Goal: Task Accomplishment & Management: Use online tool/utility

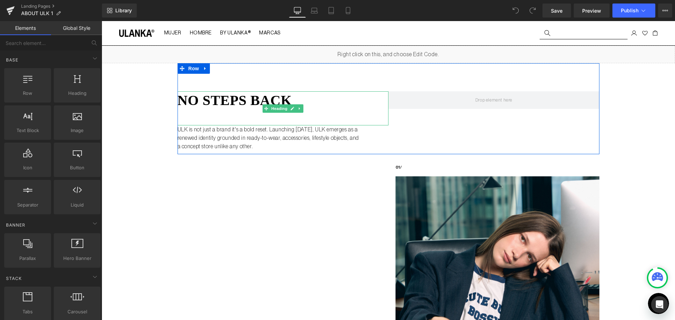
click at [236, 96] on h1 "no steps back" at bounding box center [283, 100] width 211 height 18
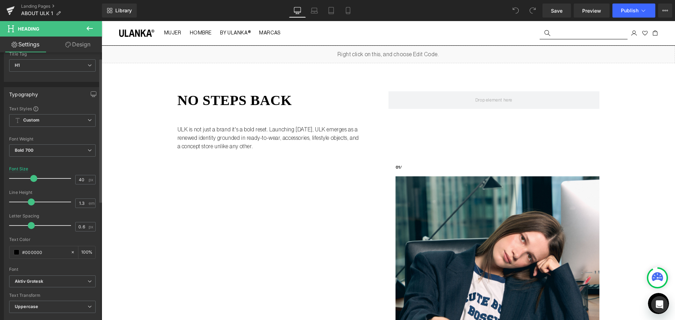
scroll to position [70, 0]
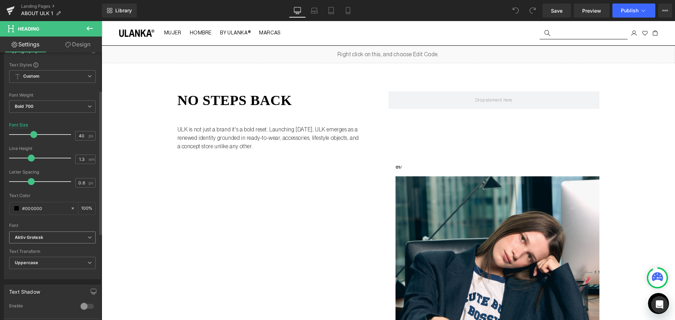
click at [53, 234] on span "Aktiv Grotesk" at bounding box center [52, 238] width 86 height 12
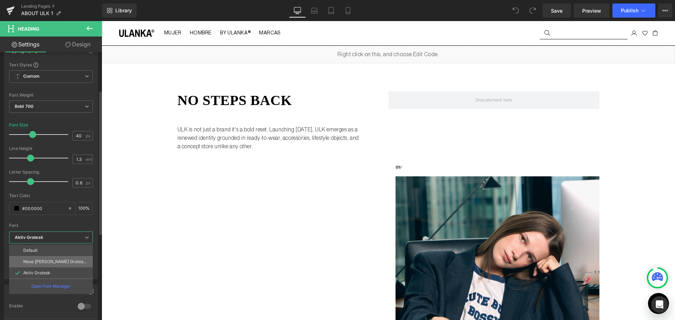
click at [79, 264] on p "Neue [PERSON_NAME] Grotesk Display Pro" at bounding box center [55, 261] width 64 height 5
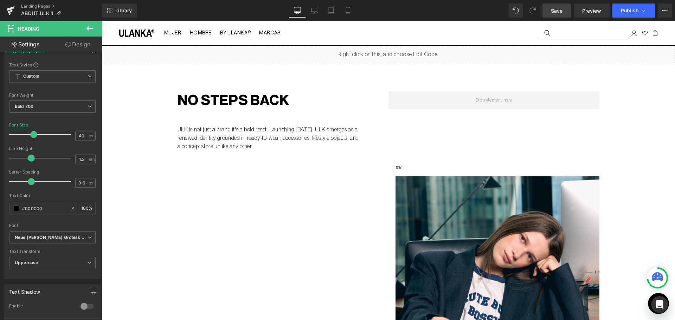
click at [556, 11] on span "Save" at bounding box center [557, 10] width 12 height 7
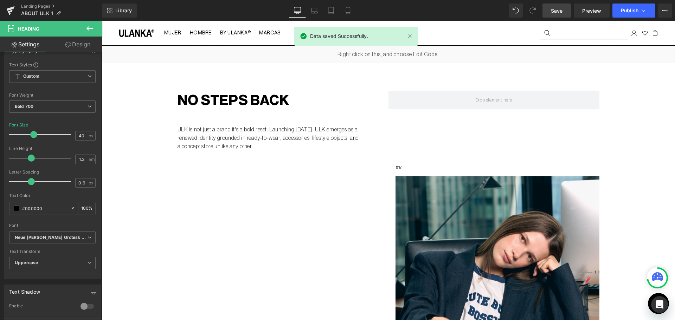
click at [610, 0] on div "Library Desktop Desktop Laptop Tablet Mobile Save Preview Publish Scheduled Vie…" at bounding box center [388, 10] width 573 height 21
click at [617, 3] on div "Library Desktop Desktop Laptop Tablet Mobile Save Preview Publish Scheduled Vie…" at bounding box center [388, 10] width 573 height 21
click at [625, 9] on span "Publish" at bounding box center [630, 11] width 18 height 6
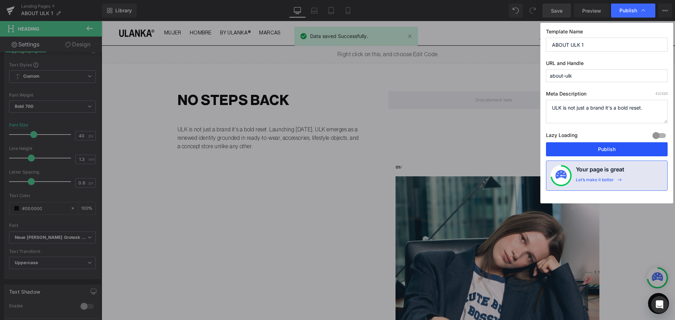
click at [616, 149] on button "Publish" at bounding box center [607, 149] width 122 height 14
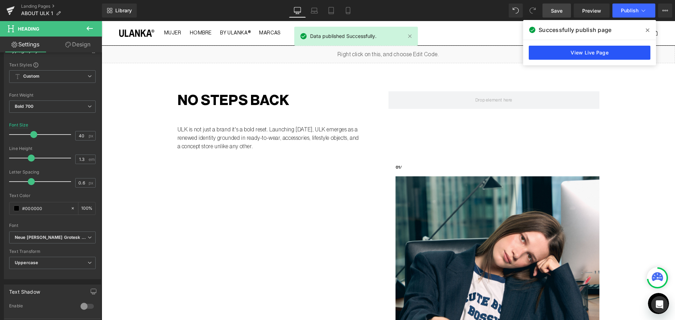
click at [589, 52] on link "View Live Page" at bounding box center [590, 53] width 122 height 14
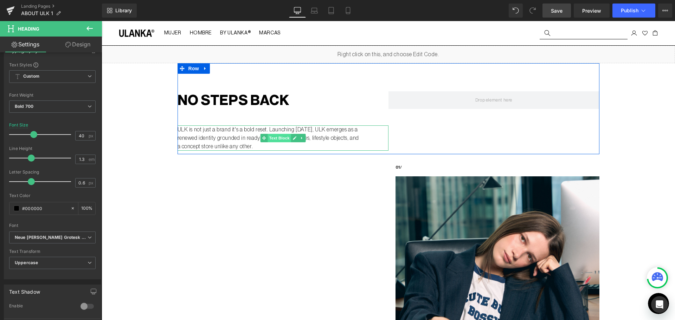
click at [278, 139] on span "Text Block" at bounding box center [279, 138] width 23 height 8
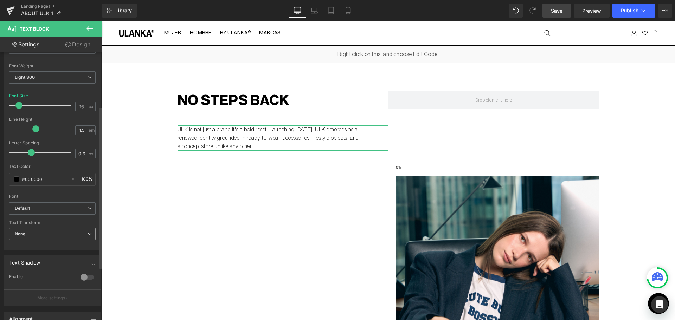
scroll to position [105, 0]
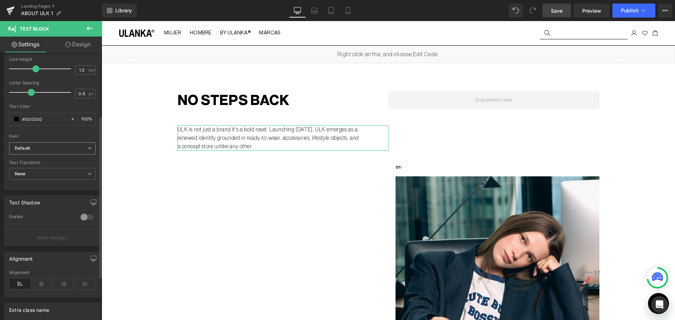
click at [59, 147] on b "Default" at bounding box center [51, 149] width 73 height 6
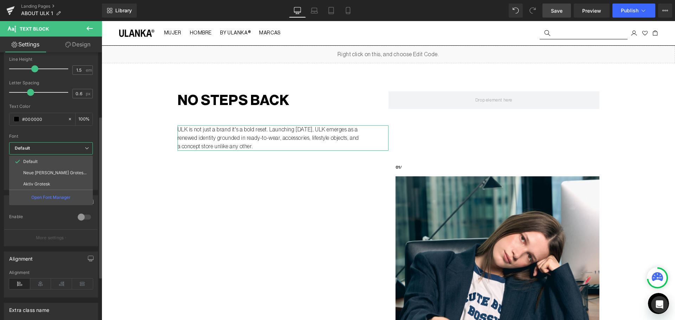
click at [59, 147] on b "Default" at bounding box center [50, 149] width 70 height 6
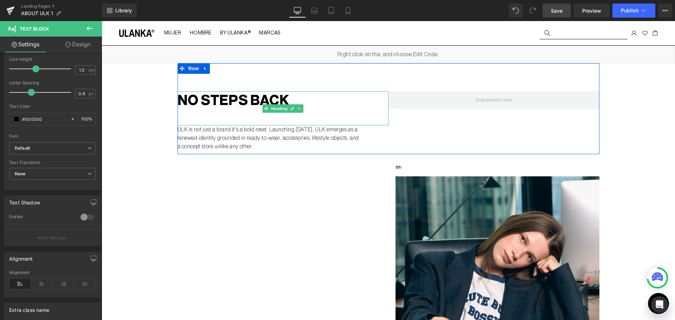
click at [252, 98] on h1 "no steps back" at bounding box center [283, 100] width 211 height 18
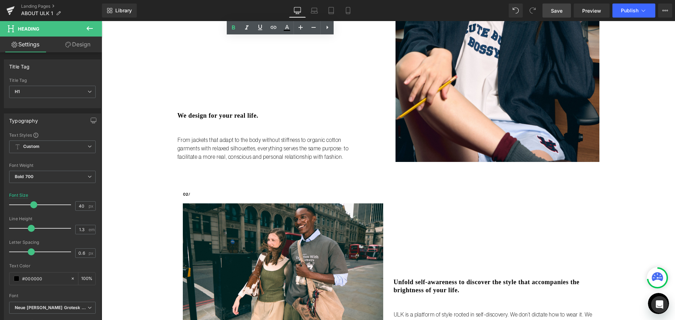
scroll to position [281, 0]
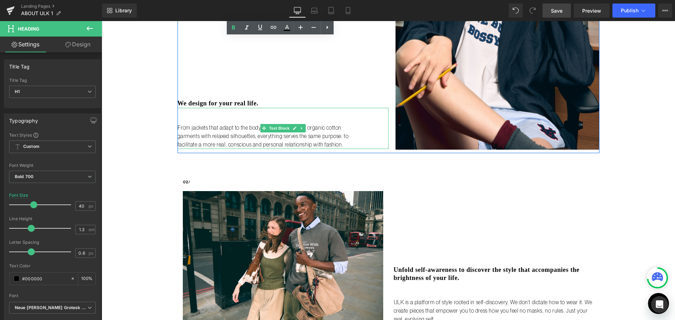
click at [250, 111] on div "From jackets that adapt to the body without stiffness to organic cotton garment…" at bounding box center [283, 128] width 211 height 41
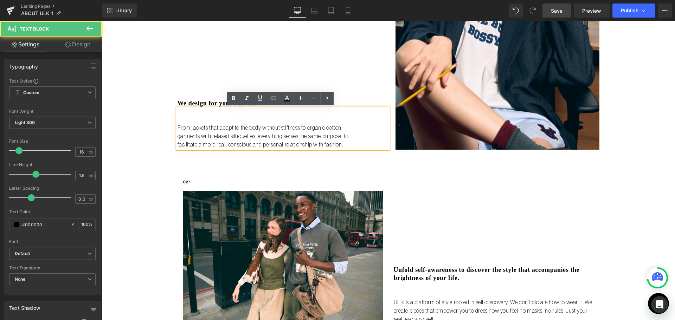
click at [212, 100] on h3 "We design for your real life." at bounding box center [283, 103] width 211 height 8
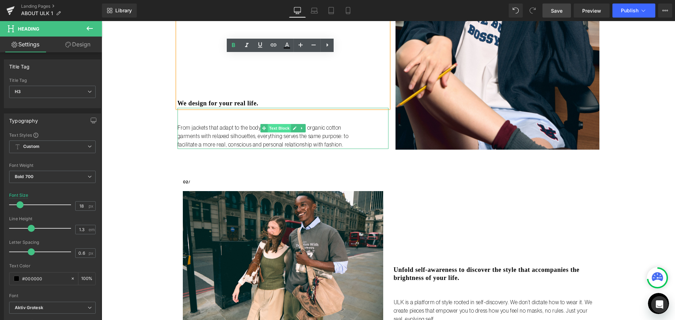
click at [275, 131] on span "Text Block" at bounding box center [279, 128] width 23 height 8
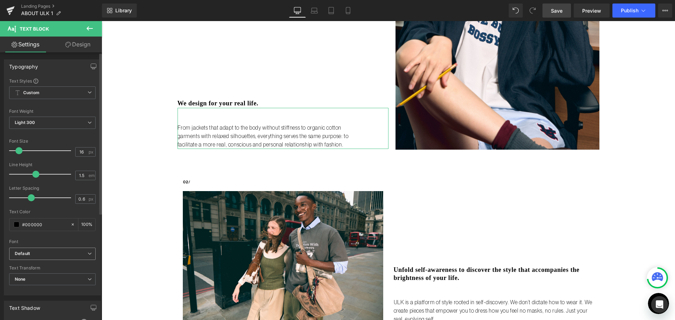
click at [66, 258] on span "Default" at bounding box center [52, 254] width 86 height 12
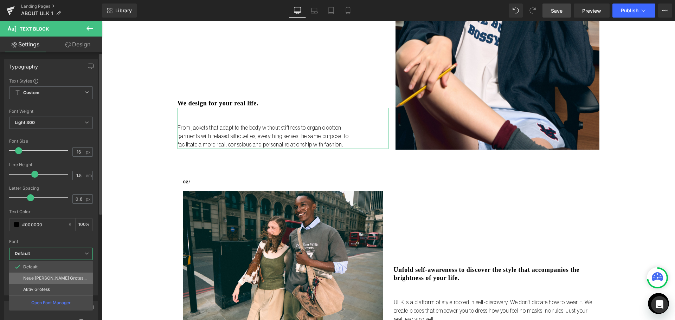
click at [72, 281] on li "Neue [PERSON_NAME] Grotesk Display Pro" at bounding box center [51, 278] width 84 height 11
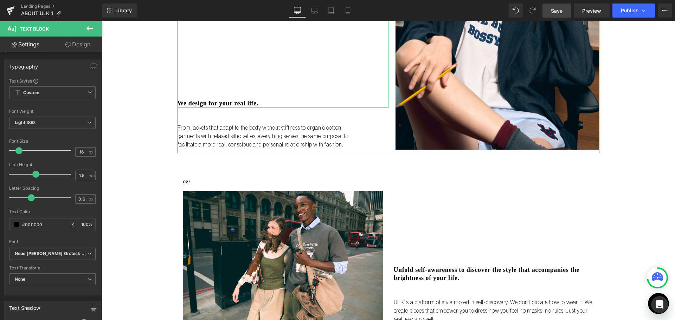
click at [237, 100] on h3 "We design for your real life." at bounding box center [283, 103] width 211 height 8
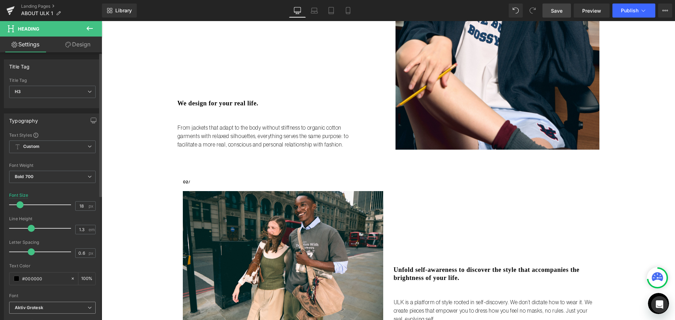
click at [51, 303] on span "Aktiv Grotesk" at bounding box center [52, 308] width 86 height 12
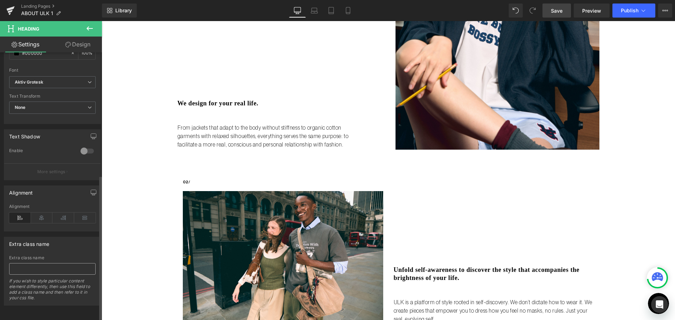
scroll to position [231, 0]
click at [44, 79] on b "Aktiv Grotesk" at bounding box center [51, 82] width 73 height 6
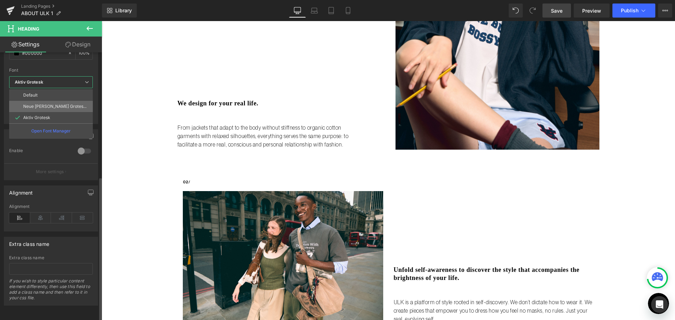
click at [62, 104] on p "Neue [PERSON_NAME] Grotesk Display Pro" at bounding box center [55, 106] width 64 height 5
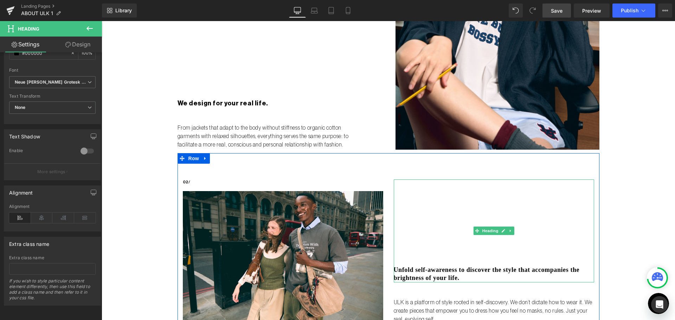
click at [454, 273] on h3 "Unfold self-awareness to discover the style that accompanies the brightness of …" at bounding box center [494, 274] width 200 height 17
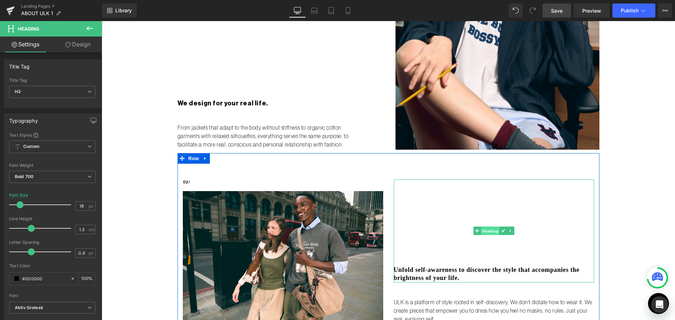
click at [487, 231] on span "Heading" at bounding box center [490, 231] width 19 height 8
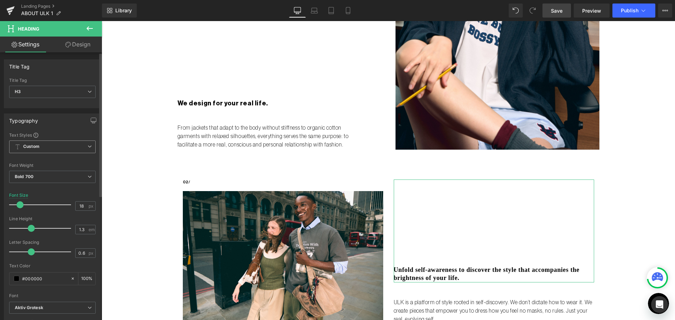
click at [73, 146] on span "Custom Setup Global Style" at bounding box center [52, 147] width 86 height 13
click at [73, 146] on span "Custom Setup Global Style" at bounding box center [51, 147] width 84 height 13
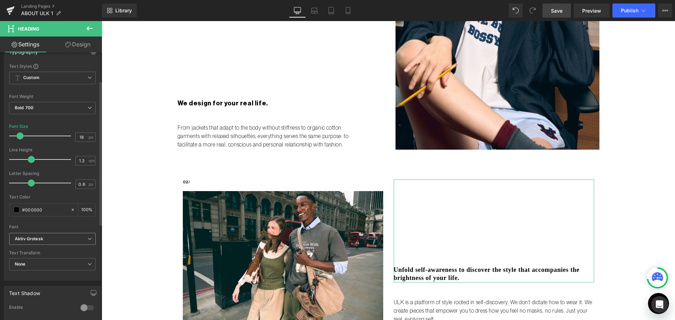
scroll to position [70, 0]
click at [75, 237] on b "Aktiv Grotesk" at bounding box center [51, 238] width 73 height 6
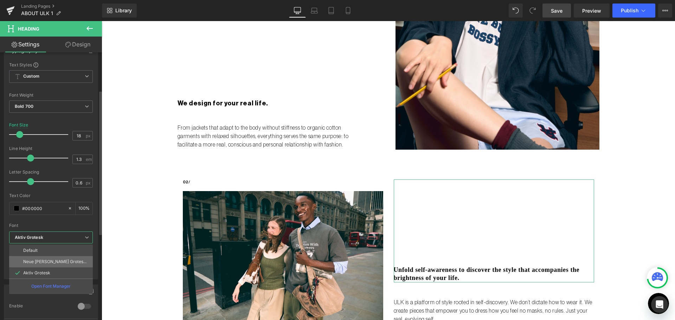
click at [64, 265] on li "Neue [PERSON_NAME] Grotesk Display Pro" at bounding box center [51, 261] width 84 height 11
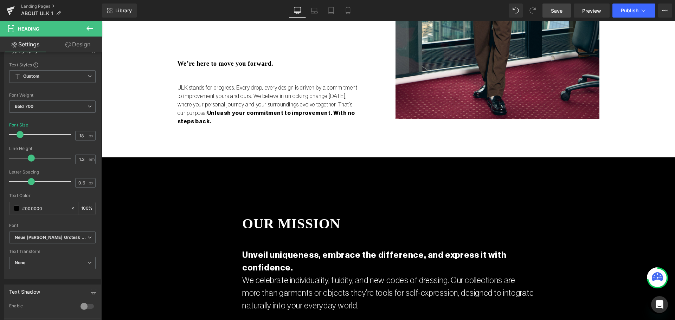
scroll to position [738, 0]
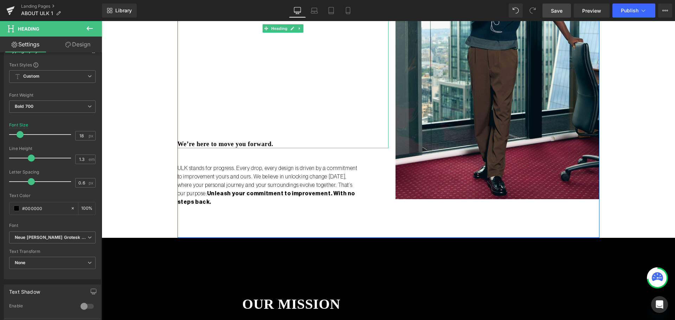
click at [229, 142] on h3 "We’re here to move you forward." at bounding box center [283, 144] width 211 height 8
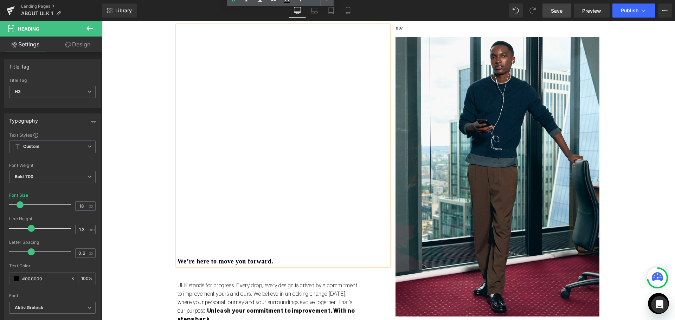
scroll to position [598, 0]
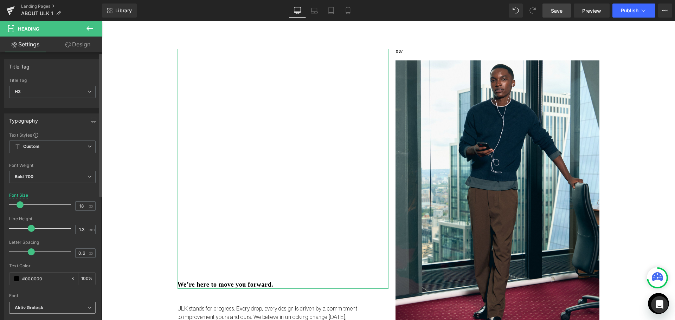
click at [60, 310] on b "Aktiv Grotesk" at bounding box center [51, 308] width 73 height 6
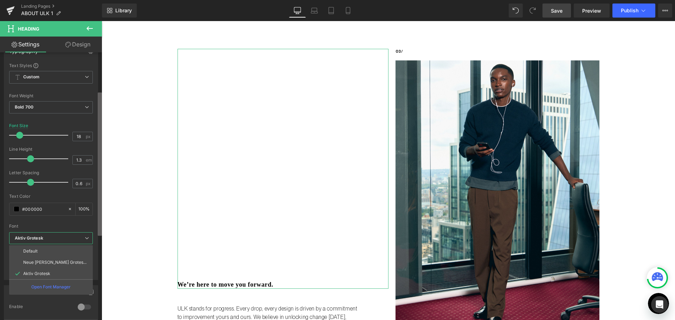
scroll to position [72, 0]
click at [99, 220] on b at bounding box center [100, 163] width 4 height 143
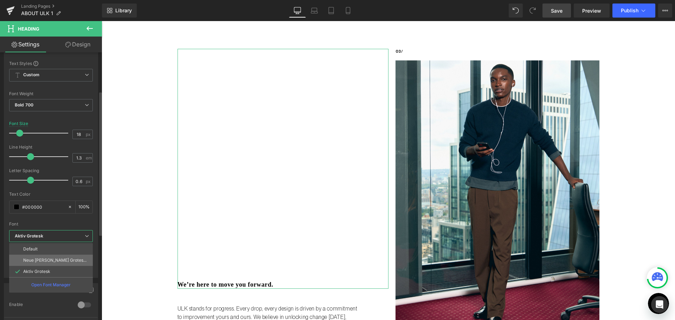
click at [39, 259] on p "Neue [PERSON_NAME] Grotesk Display Pro" at bounding box center [55, 260] width 64 height 5
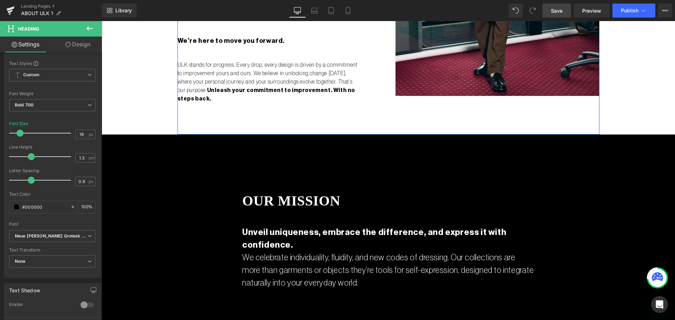
scroll to position [879, 0]
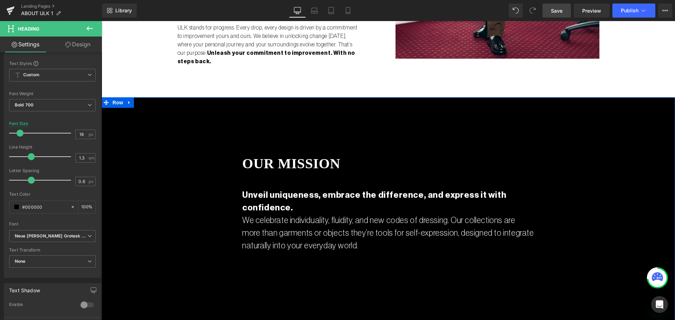
click at [316, 163] on h1 "our mission" at bounding box center [388, 164] width 292 height 18
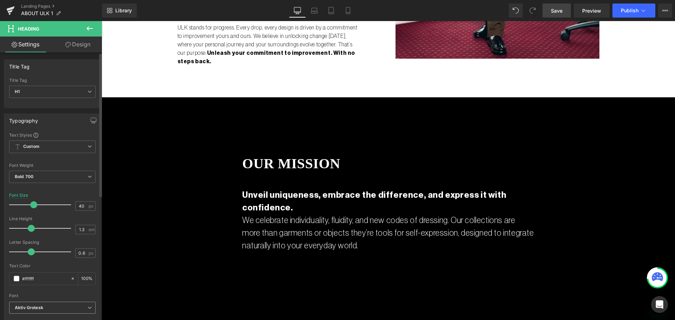
click at [63, 311] on b "Aktiv Grotesk" at bounding box center [51, 308] width 73 height 6
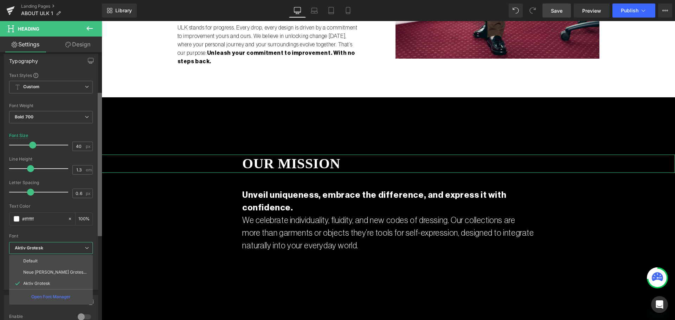
scroll to position [91, 0]
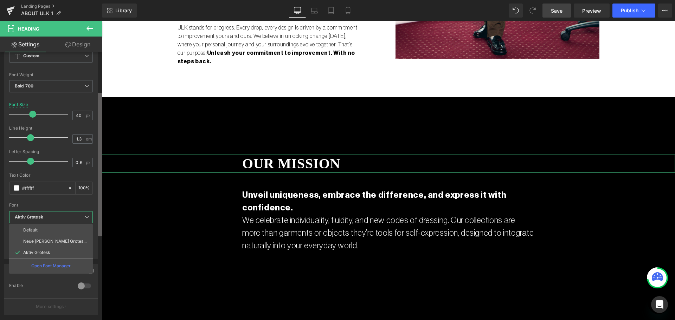
click at [94, 221] on div "Title Tag H1 H2 H3 H4 H5 H6 Title Tag H1 H1 H2 H3 H4 H5 H6 Typography Text Styl…" at bounding box center [51, 187] width 102 height 271
click at [34, 242] on p "Neue [PERSON_NAME] Grotesk Display Pro" at bounding box center [55, 241] width 64 height 5
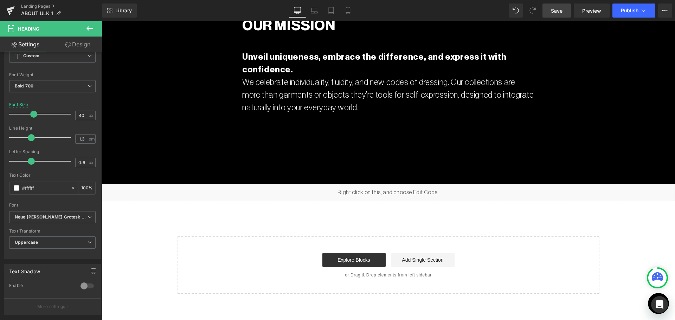
scroll to position [914, 0]
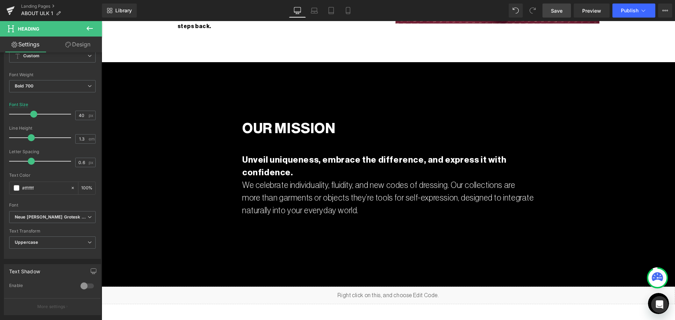
click at [300, 179] on p "We celebrate individuality, fluidity, and new codes of dressing. Our collection…" at bounding box center [388, 198] width 292 height 38
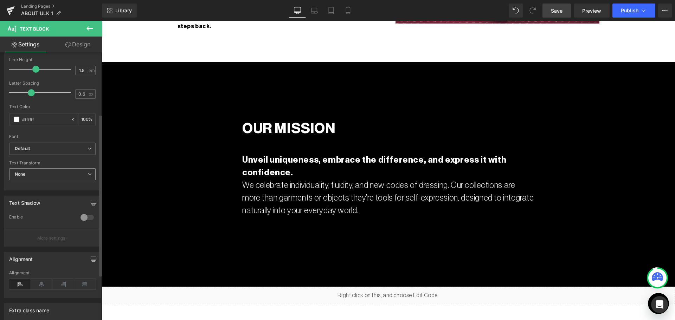
scroll to position [105, 0]
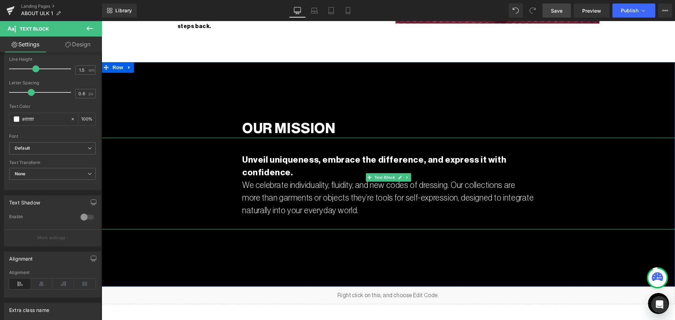
click at [370, 179] on p "We celebrate individuality, fluidity, and new codes of dressing. Our collection…" at bounding box center [388, 198] width 292 height 38
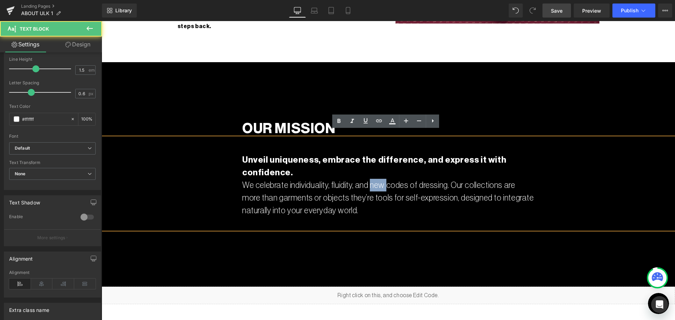
click at [370, 179] on p "We celebrate individuality, fluidity, and new codes of dressing. Our collection…" at bounding box center [388, 198] width 292 height 38
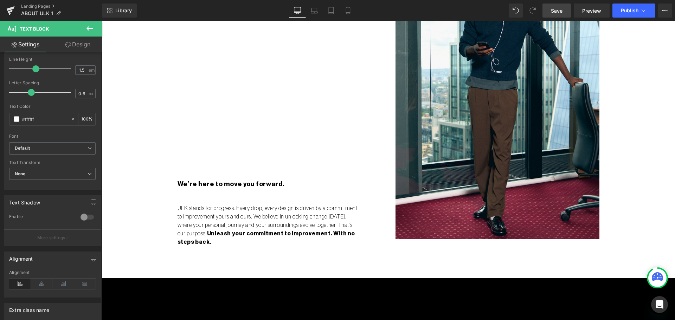
scroll to position [668, 0]
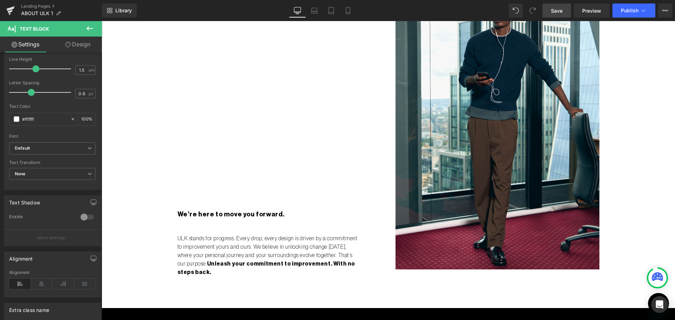
click at [223, 252] on p "ULK stands for progress. Every drop, every design is driven by a commitment to …" at bounding box center [269, 255] width 182 height 42
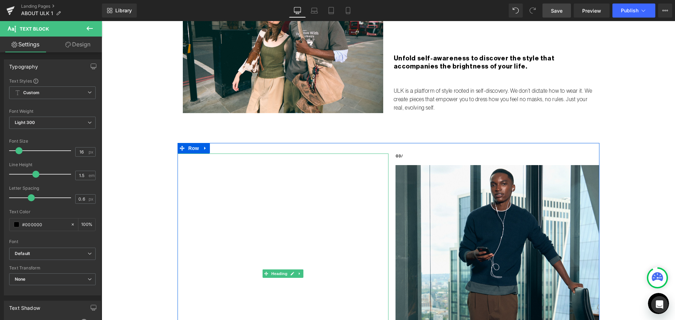
scroll to position [492, 0]
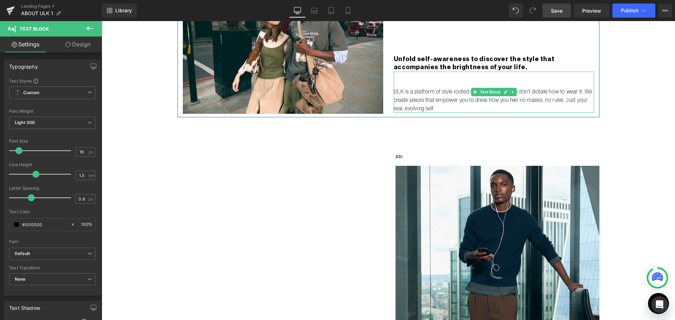
click at [452, 101] on p "ULK is a platform of style rooted in self-discovery. We don’t dictate how to we…" at bounding box center [494, 100] width 200 height 25
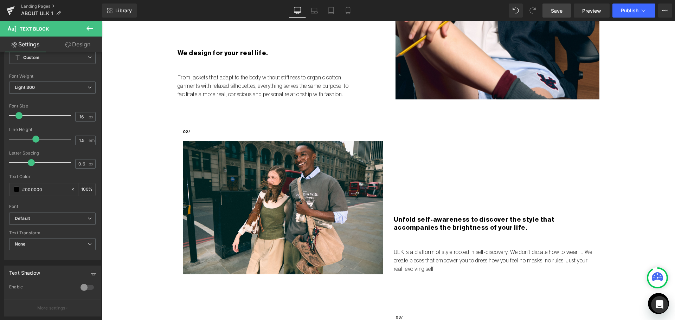
scroll to position [316, 0]
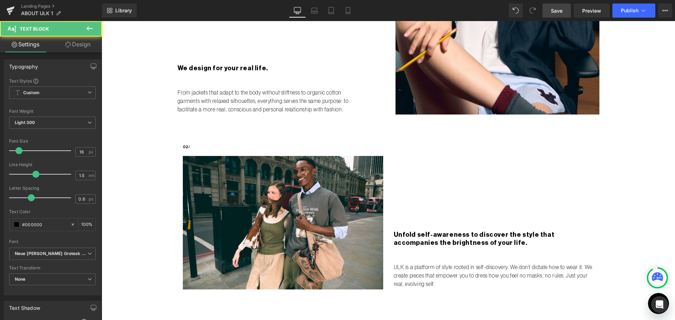
click at [200, 97] on p "From jackets that adapt to the body without stiffness to organic cotton garment…" at bounding box center [269, 101] width 182 height 25
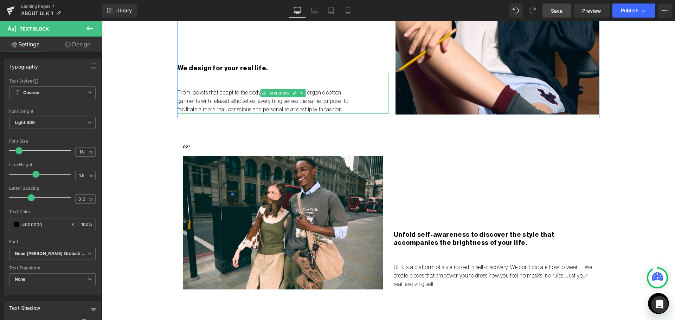
click at [235, 99] on p "From jackets that adapt to the body without stiffness to organic cotton garment…" at bounding box center [269, 101] width 182 height 25
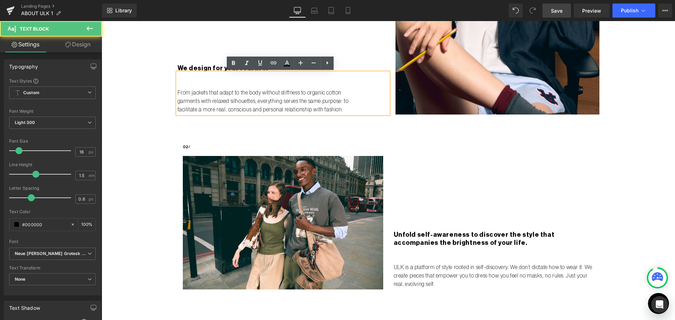
click at [235, 99] on p "From jackets that adapt to the body without stiffness to organic cotton garment…" at bounding box center [269, 101] width 182 height 25
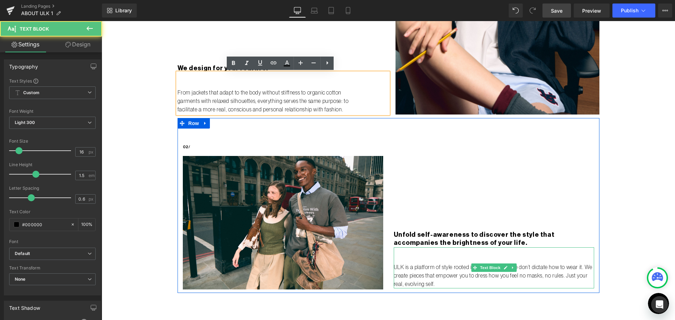
click at [447, 279] on p "ULK is a platform of style rooted in self-discovery. We don’t dictate how to we…" at bounding box center [494, 275] width 200 height 25
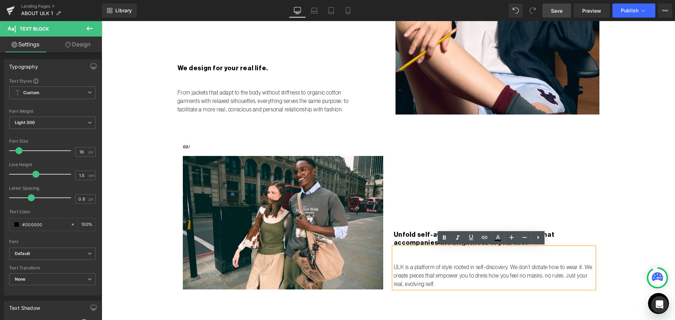
click at [432, 291] on div "02/ Text Block Image Unfold self-awareness to discover the style that accompani…" at bounding box center [389, 205] width 422 height 175
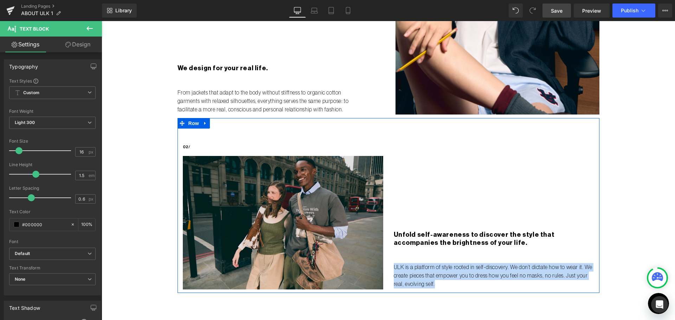
drag, startPoint x: 433, startPoint y: 284, endPoint x: 379, endPoint y: 261, distance: 58.9
click at [379, 261] on div "02/ Text Block Image Unfold self-awareness to discover the style that accompani…" at bounding box center [389, 205] width 422 height 175
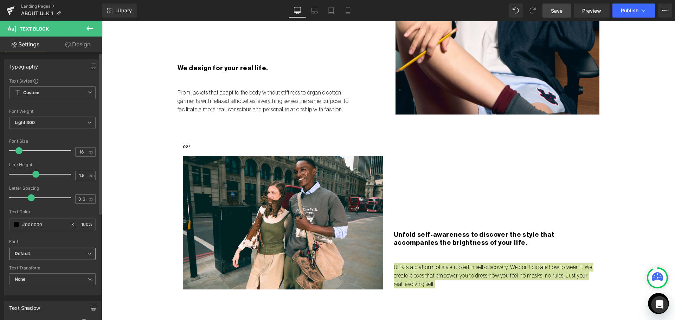
click at [84, 256] on b "Default" at bounding box center [51, 254] width 73 height 6
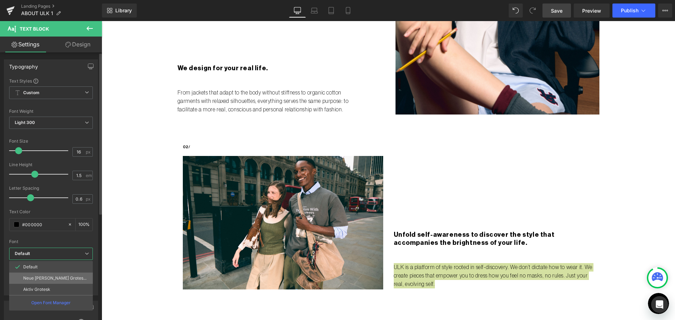
click at [56, 276] on p "Neue [PERSON_NAME] Grotesk Display Pro" at bounding box center [55, 278] width 64 height 5
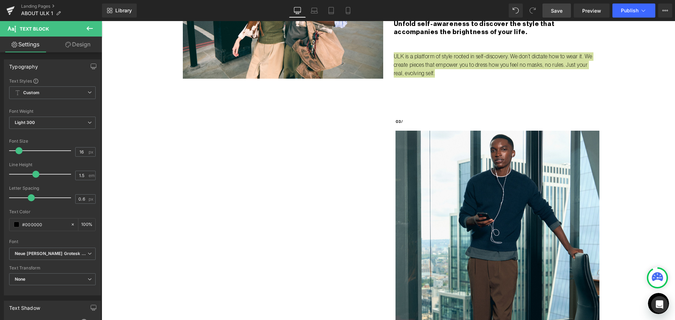
scroll to position [703, 0]
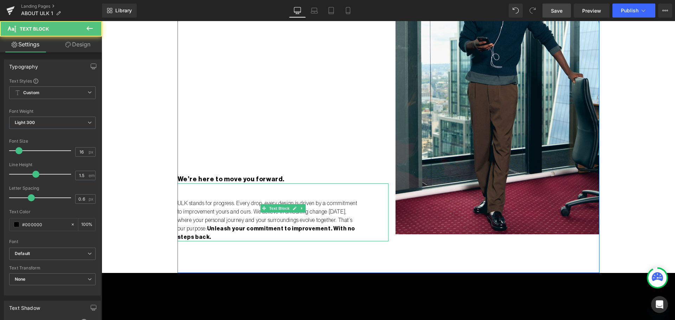
click at [258, 218] on p "ULK stands for progress. Every drop, every design is driven by a commitment to …" at bounding box center [269, 220] width 182 height 42
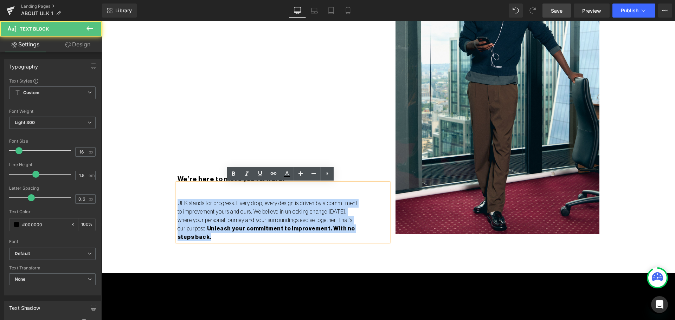
drag, startPoint x: 329, startPoint y: 226, endPoint x: 163, endPoint y: 201, distance: 168.1
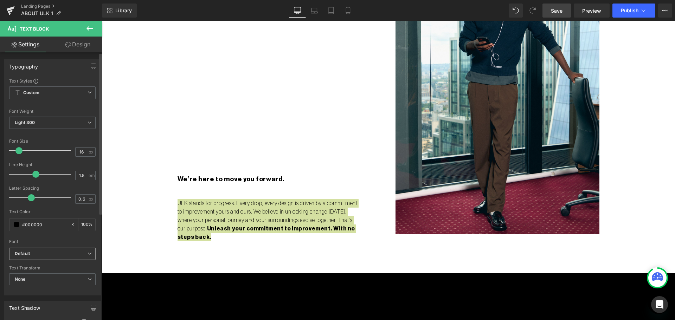
click at [76, 251] on b "Default" at bounding box center [51, 254] width 73 height 6
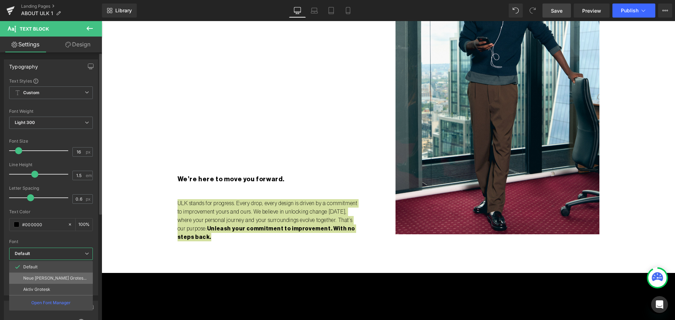
click at [77, 274] on li "Neue [PERSON_NAME] Grotesk Display Pro" at bounding box center [51, 278] width 84 height 11
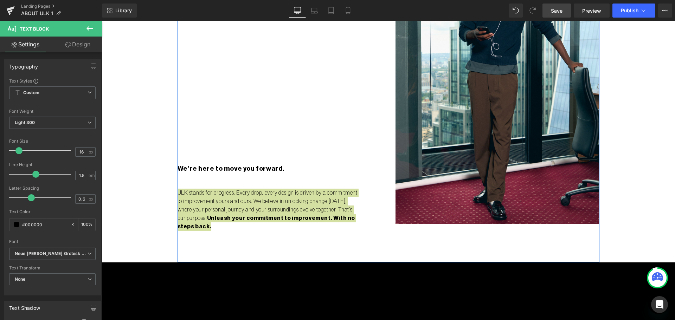
scroll to position [984, 0]
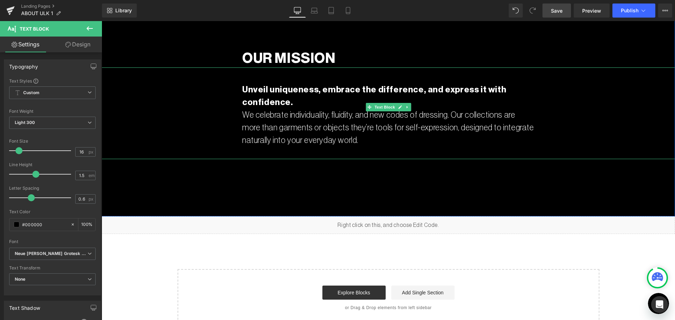
click at [367, 109] on p "We celebrate individuality, fluidity, and new codes of dressing. Our collection…" at bounding box center [388, 128] width 292 height 38
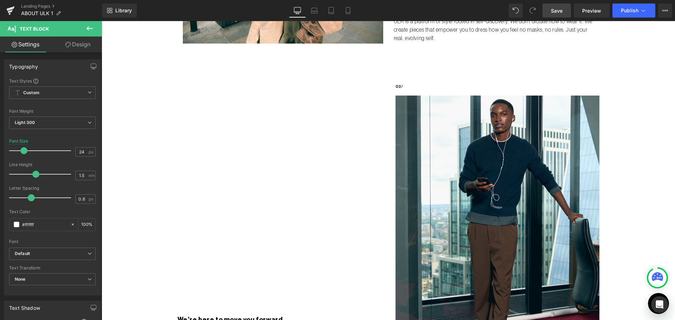
scroll to position [387, 0]
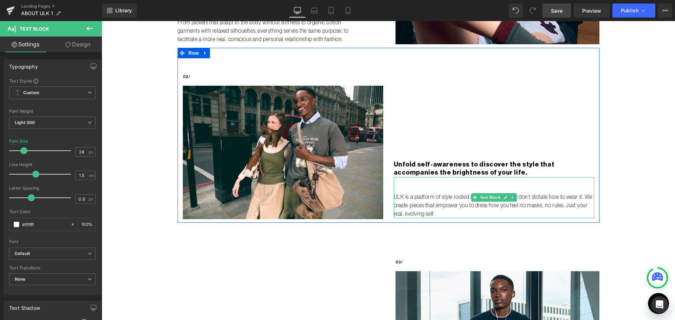
click at [465, 201] on p "ULK is a platform of style rooted in self-discovery. We don’t dictate how to we…" at bounding box center [494, 205] width 200 height 25
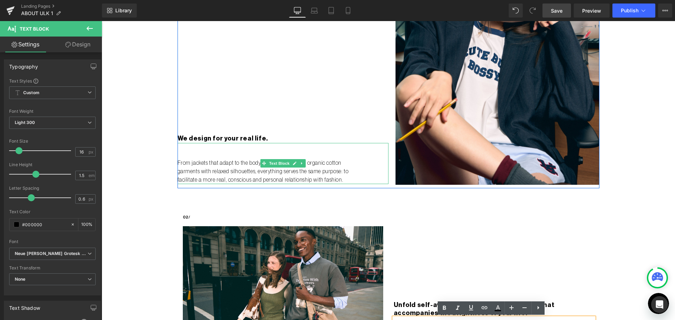
click at [255, 176] on p "From jackets that adapt to the body without stiffness to organic cotton garment…" at bounding box center [269, 171] width 182 height 25
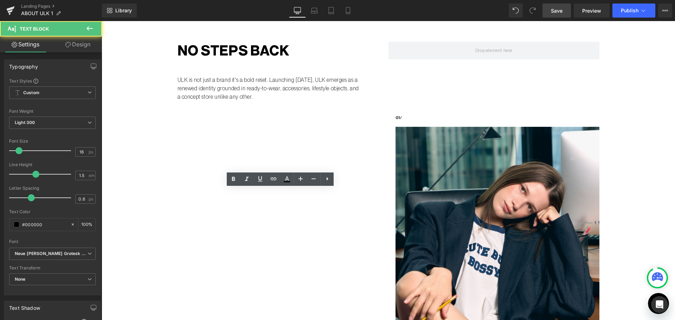
scroll to position [35, 0]
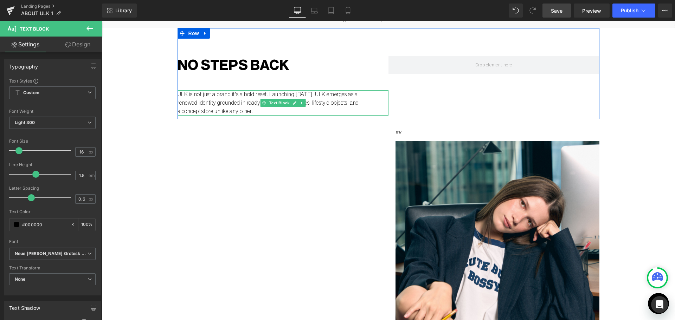
click at [248, 104] on p "ULK is not just a brand it's a bold reset. Launching [DATE], ULK emerges as a r…" at bounding box center [269, 102] width 182 height 25
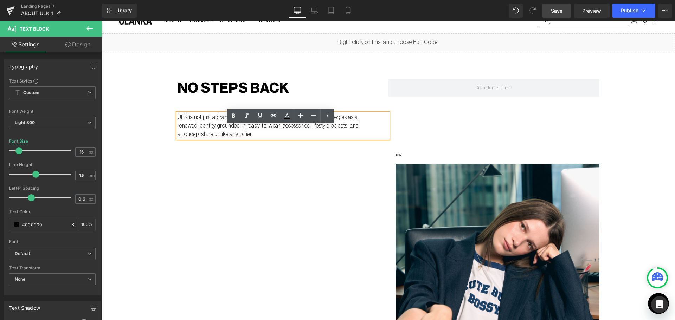
scroll to position [0, 0]
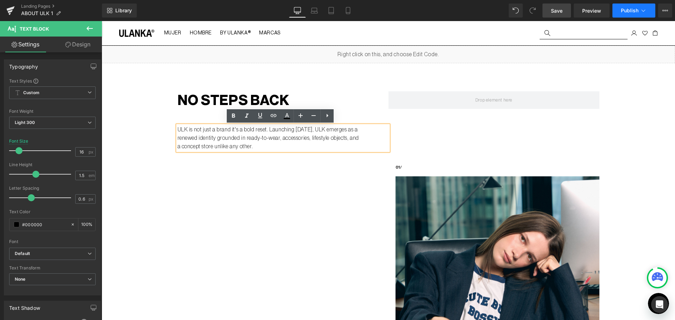
click at [635, 7] on button "Publish" at bounding box center [633, 11] width 43 height 14
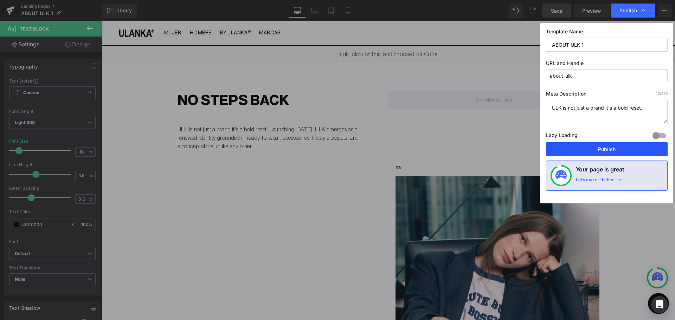
click at [621, 143] on button "Publish" at bounding box center [607, 149] width 122 height 14
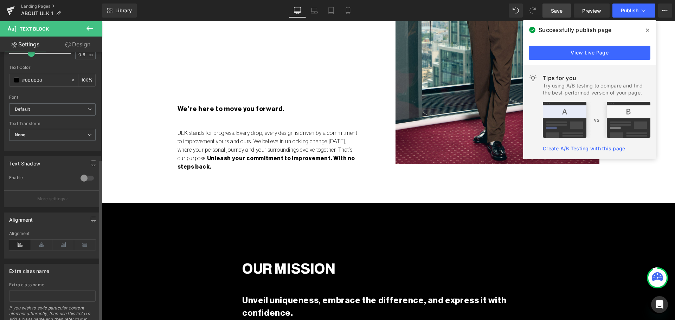
scroll to position [177, 0]
